Goal: Check status: Check status

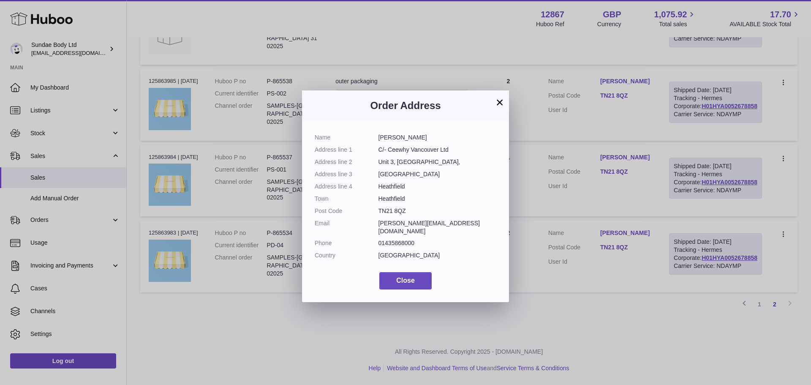
click at [595, 258] on div "× Order Address Name Ross Delmon Address line 1 C/- Ceewhy Vancouver Ltd Addres…" at bounding box center [405, 192] width 811 height 385
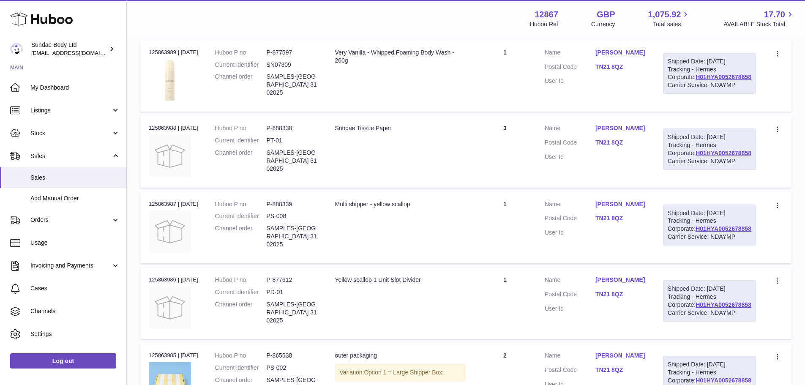
scroll to position [100, 0]
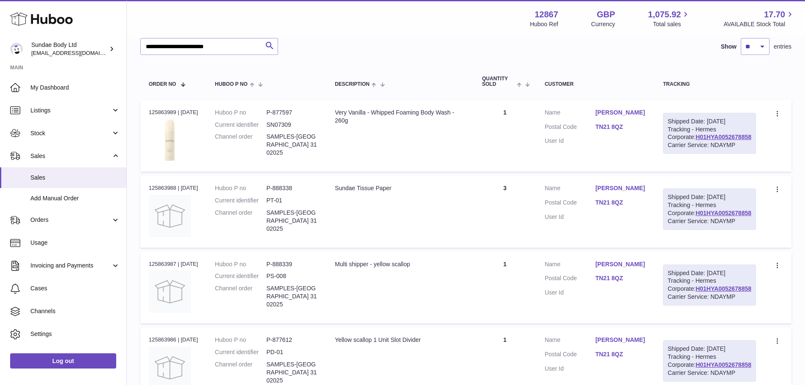
click at [166, 109] on div "Order no 125863989 | 3rd Oct" at bounding box center [173, 113] width 49 height 8
copy div "125863989"
click at [440, 172] on td "Description Very Vanilla - Whipped Foaming Body Wash - 260g" at bounding box center [399, 135] width 147 height 71
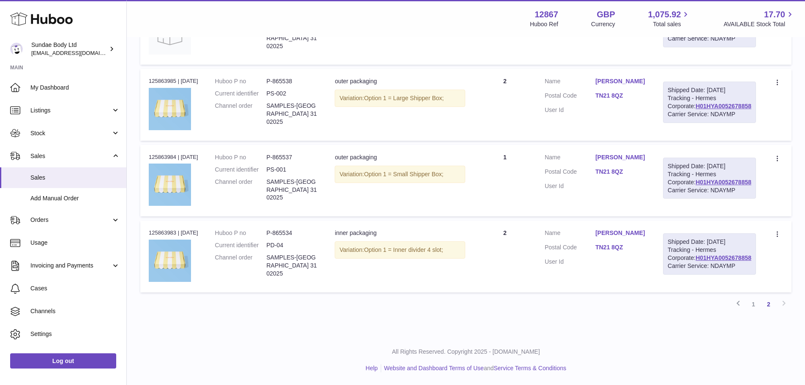
scroll to position [567, 0]
click at [755, 305] on link "1" at bounding box center [753, 304] width 15 height 15
click at [756, 301] on link "1" at bounding box center [753, 304] width 15 height 15
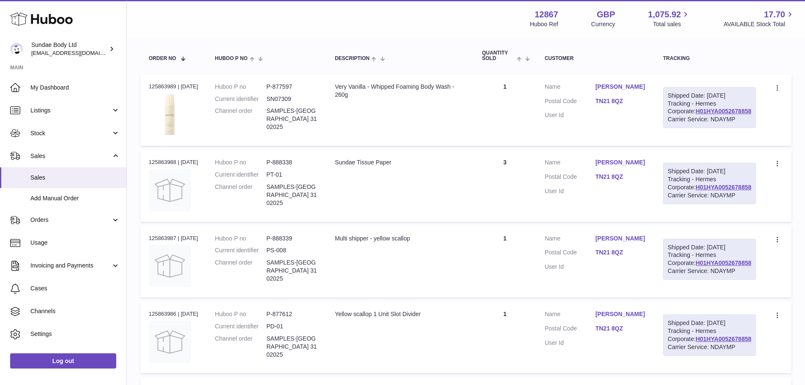
scroll to position [38, 0]
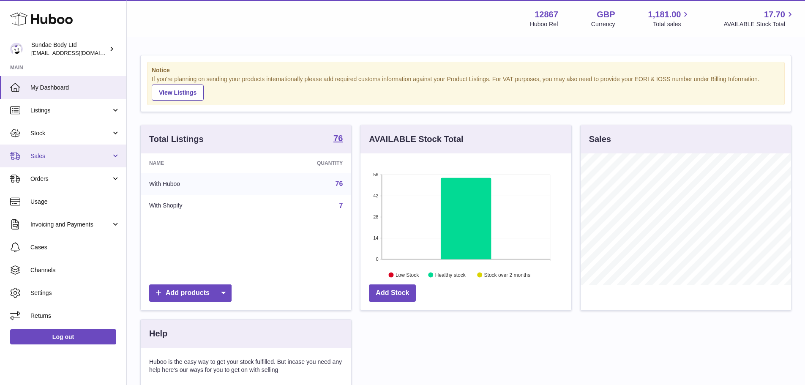
click at [52, 147] on link "Sales" at bounding box center [63, 156] width 126 height 23
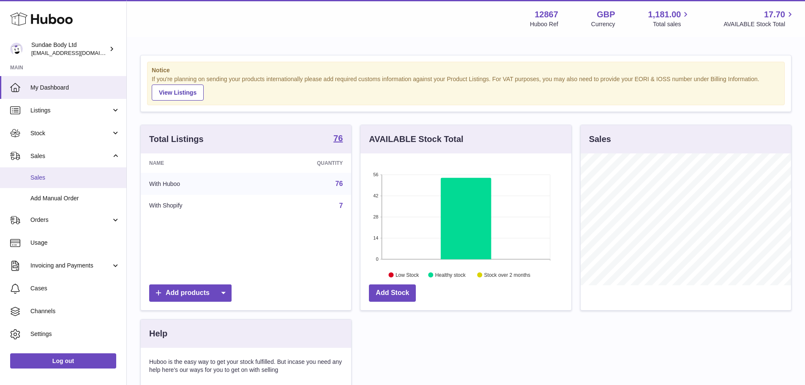
click at [52, 174] on span "Sales" at bounding box center [75, 178] width 90 height 8
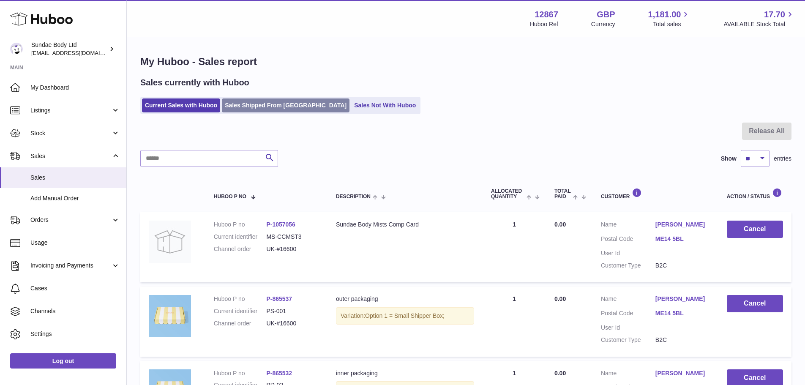
click at [285, 104] on link "Sales Shipped From Huboo" at bounding box center [286, 105] width 128 height 14
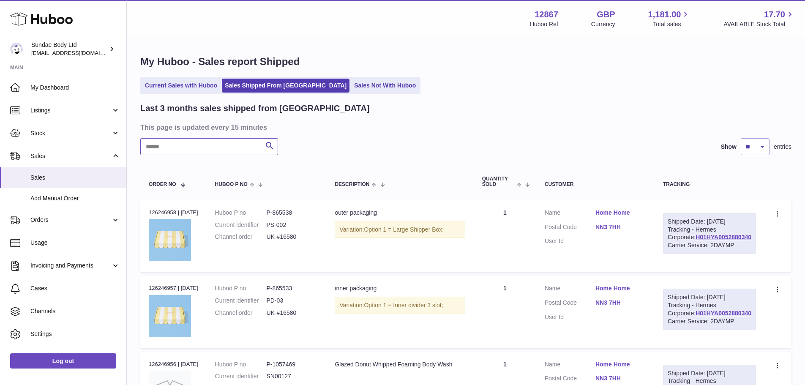
click at [213, 147] on input "text" at bounding box center [209, 146] width 138 height 17
paste input "**********"
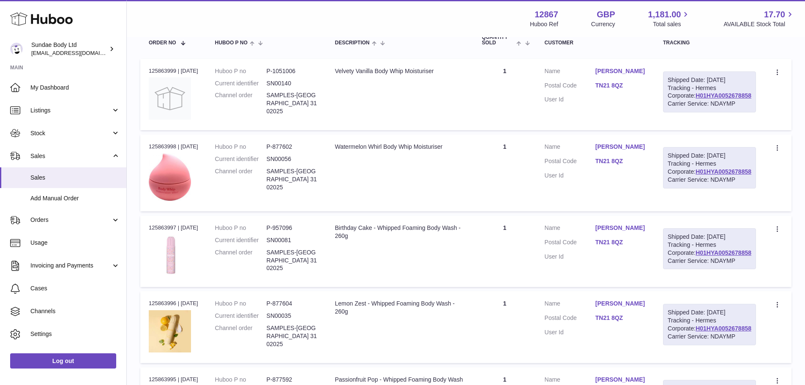
scroll to position [127, 0]
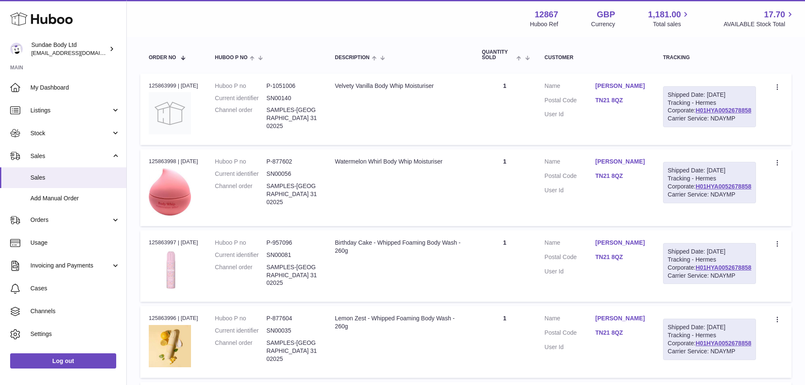
type input "**********"
click at [287, 82] on dd "P-1051006" at bounding box center [293, 86] width 52 height 8
copy dd "1051006"
